Goal: Information Seeking & Learning: Learn about a topic

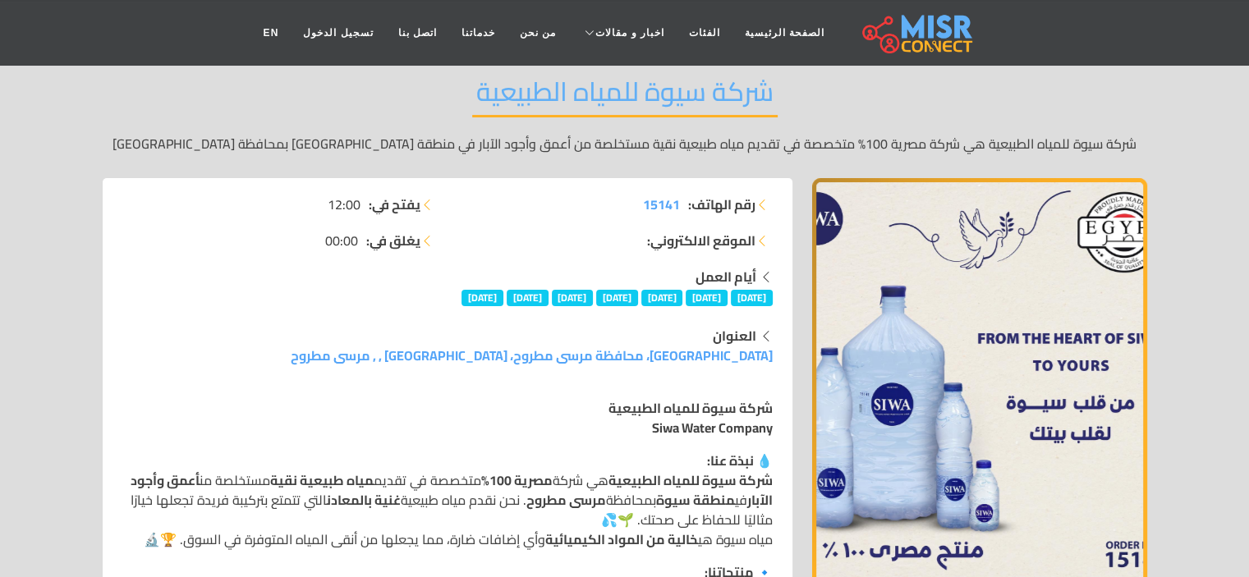
scroll to position [164, 0]
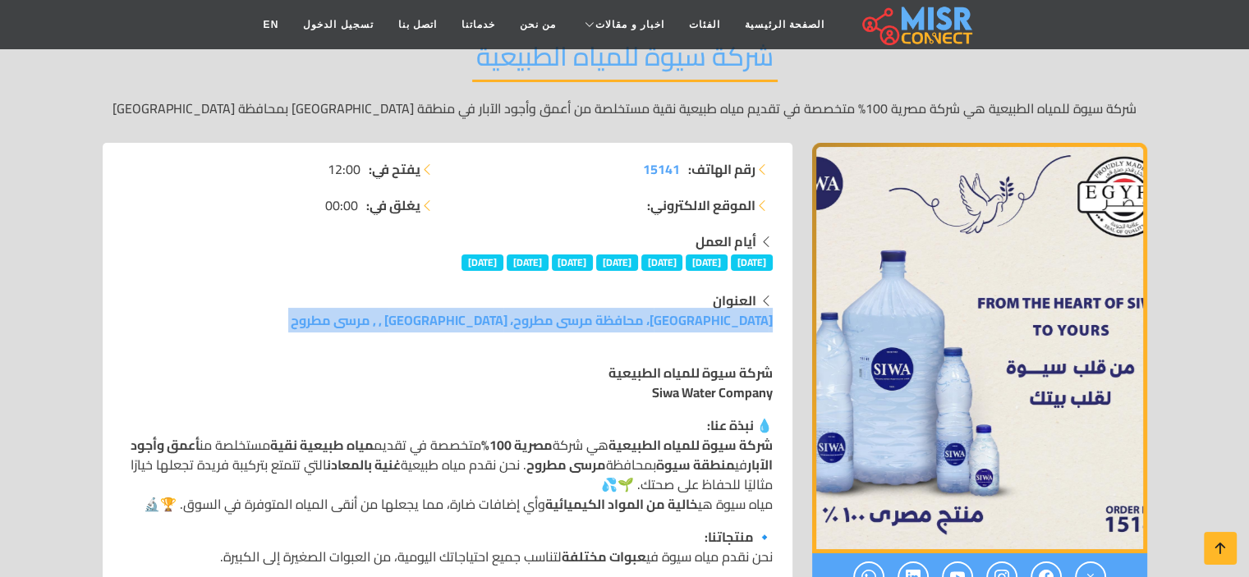
drag, startPoint x: 466, startPoint y: 324, endPoint x: 643, endPoint y: 340, distance: 178.1
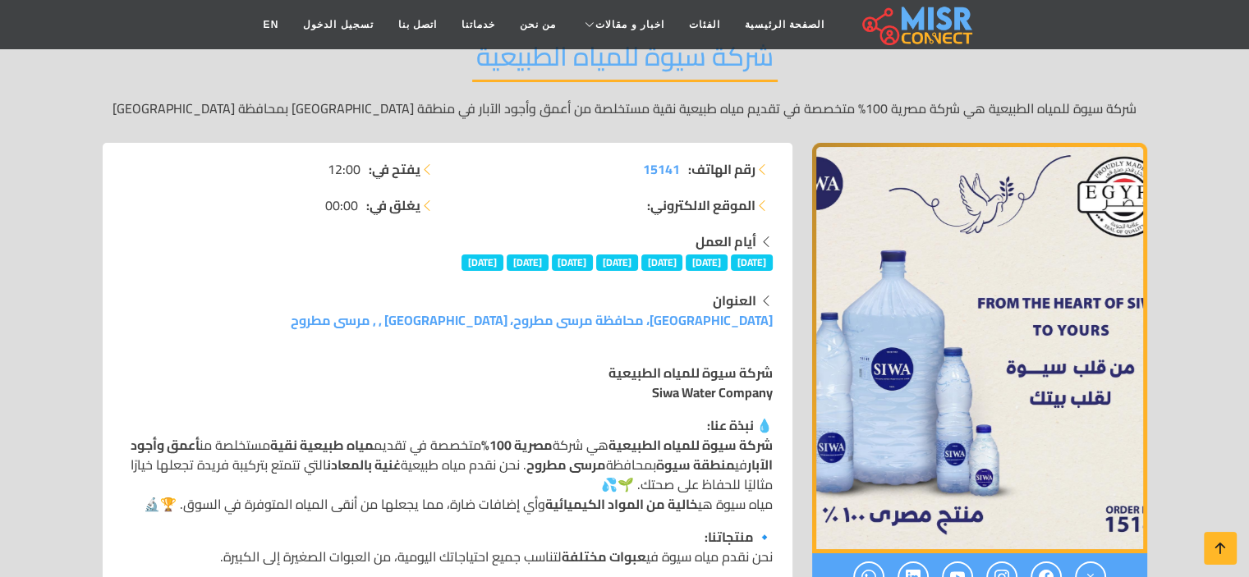
click at [499, 377] on p "شركة سيوة للمياه الطبيعية Siwa Water Company" at bounding box center [447, 382] width 650 height 39
click at [503, 376] on p "شركة سيوة للمياه الطبيعية Siwa Water Company" at bounding box center [447, 382] width 650 height 39
click at [670, 420] on p "💧 نبذة عنا: شركة سيوة للمياه الطبيعية هي شركة مصرية 100% متخصصة في تقديم مياه ط…" at bounding box center [447, 465] width 650 height 99
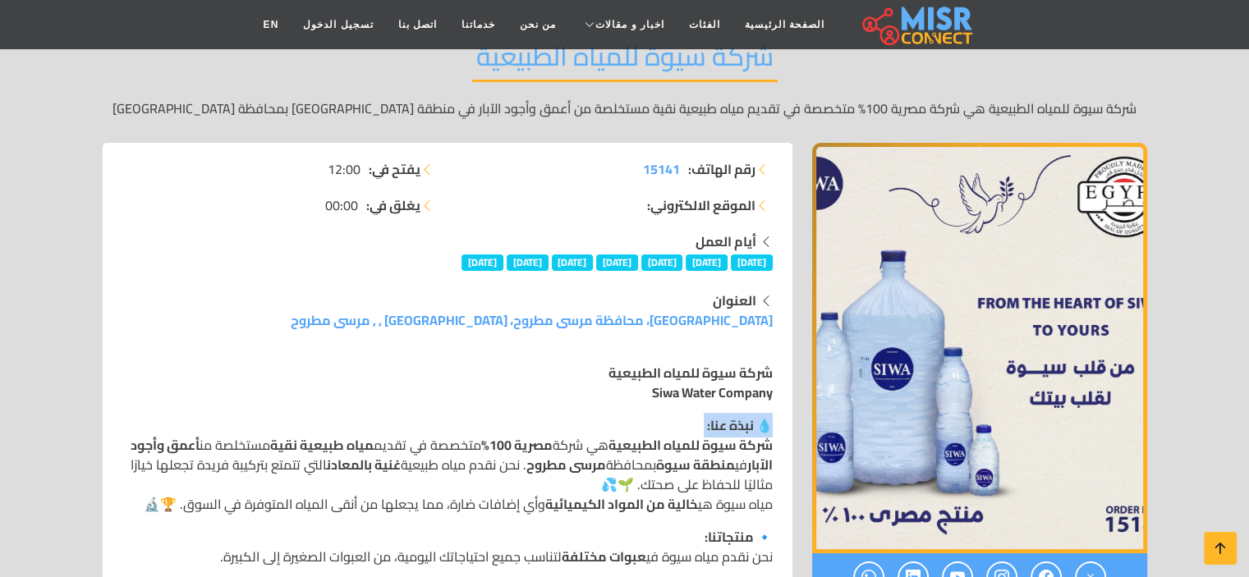
click at [669, 419] on p "💧 نبذة عنا: شركة سيوة للمياه الطبيعية هي شركة مصرية 100% متخصصة في تقديم مياه ط…" at bounding box center [447, 465] width 650 height 99
click at [550, 436] on p "💧 نبذة عنا: شركة سيوة للمياه الطبيعية هي شركة مصرية 100% متخصصة في تقديم مياه ط…" at bounding box center [447, 465] width 650 height 99
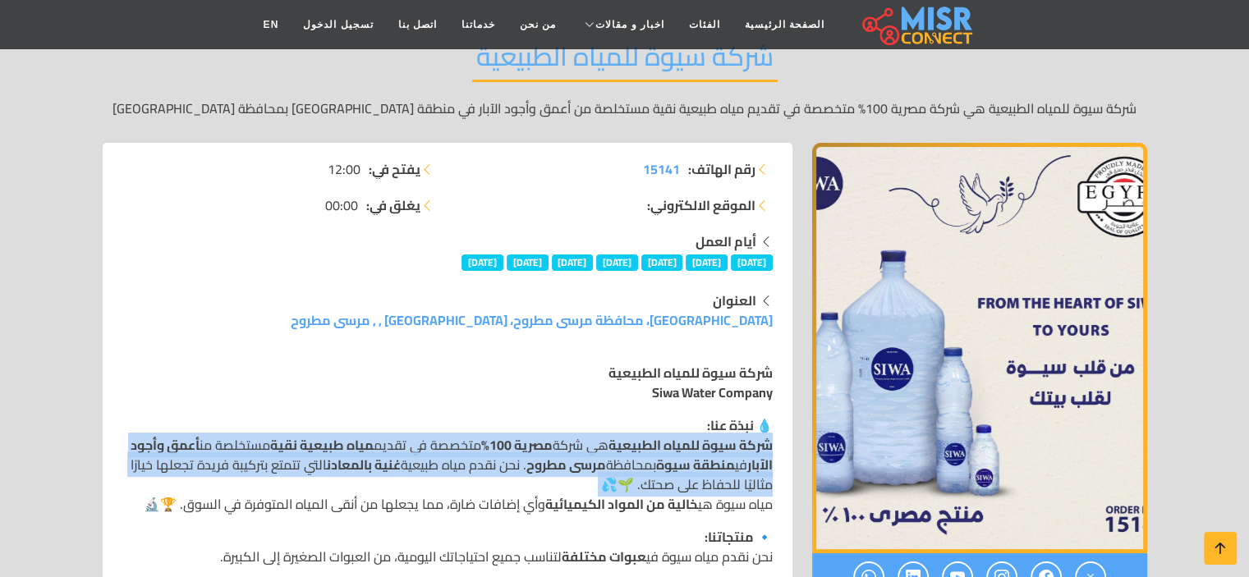
click at [550, 436] on p "💧 نبذة عنا: شركة سيوة للمياه الطبيعية هي شركة مصرية 100% متخصصة في تقديم مياه ط…" at bounding box center [447, 465] width 650 height 99
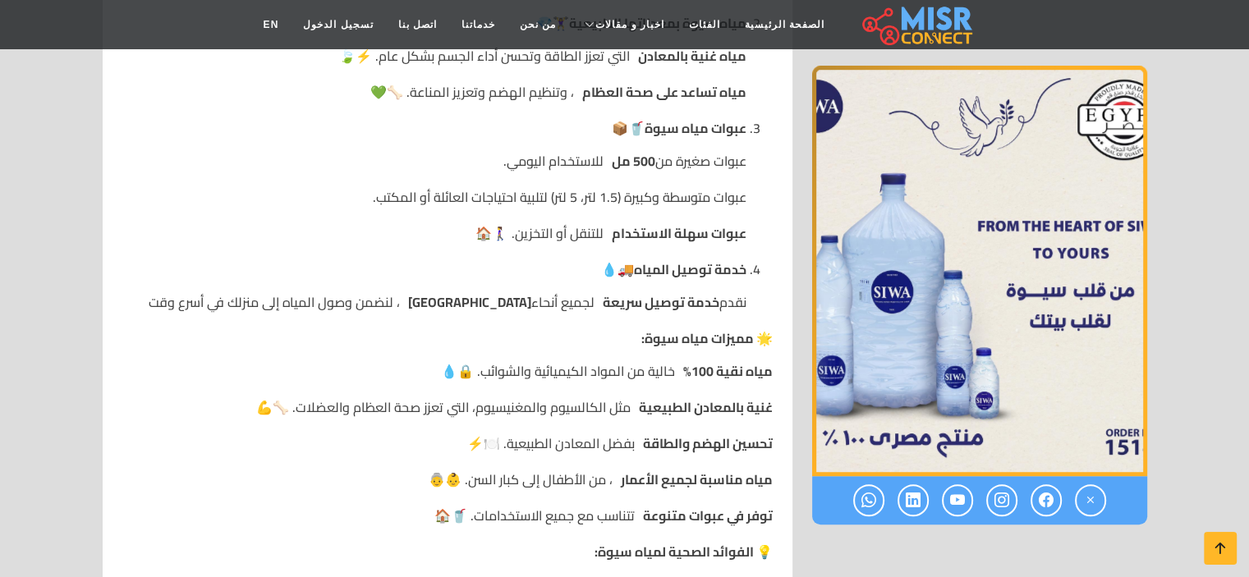
scroll to position [903, 0]
